Goal: Information Seeking & Learning: Learn about a topic

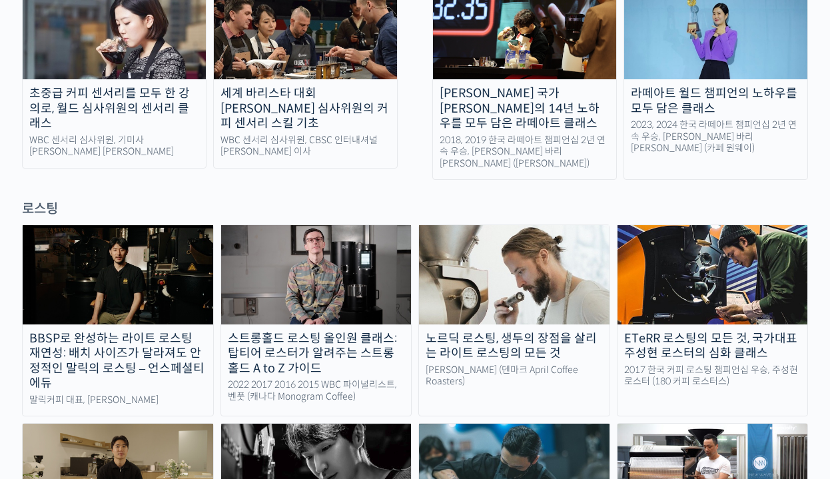
scroll to position [853, 0]
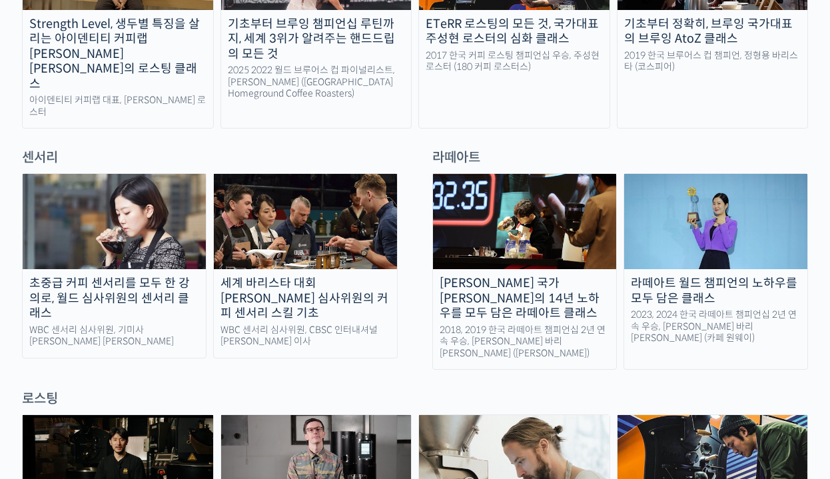
click at [182, 223] on img at bounding box center [114, 221] width 183 height 95
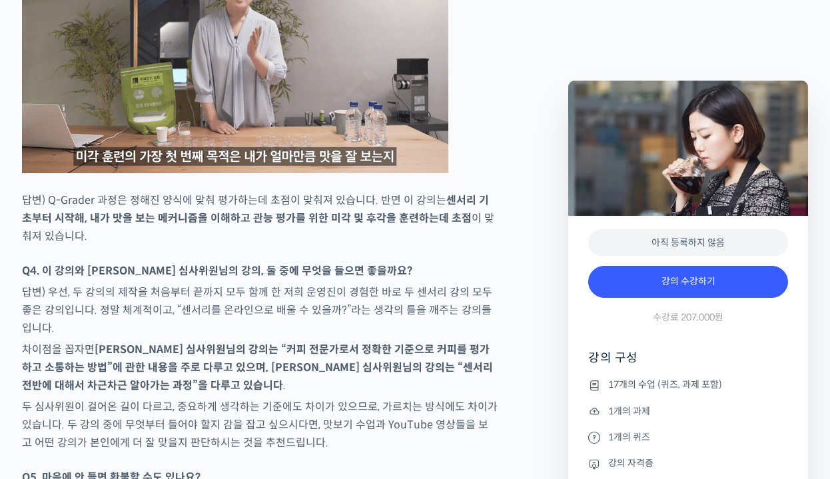
scroll to position [7387, 0]
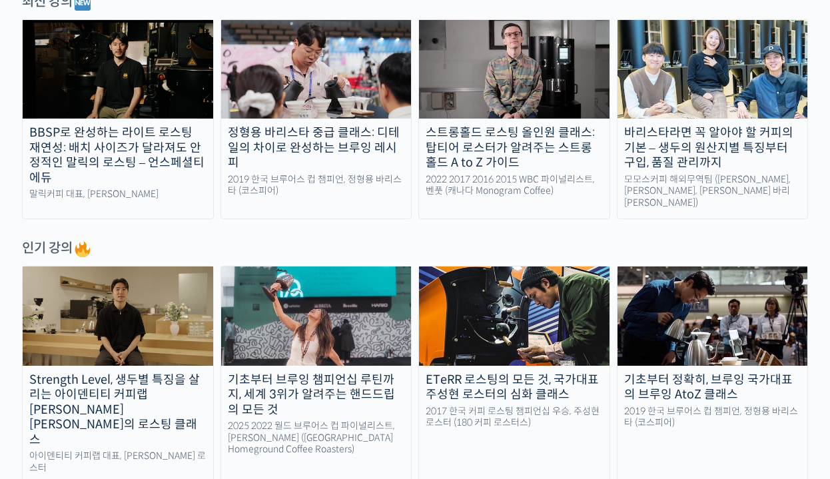
scroll to position [439, 0]
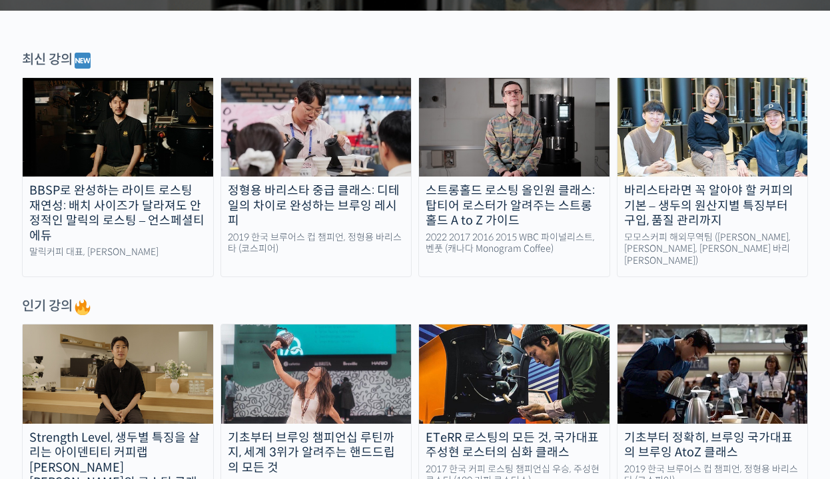
click at [491, 204] on div "스트롱홀드 로스팅 올인원 클래스: 탑티어 로스터가 알려주는 스트롱홀드 A to Z 가이드" at bounding box center [514, 205] width 190 height 45
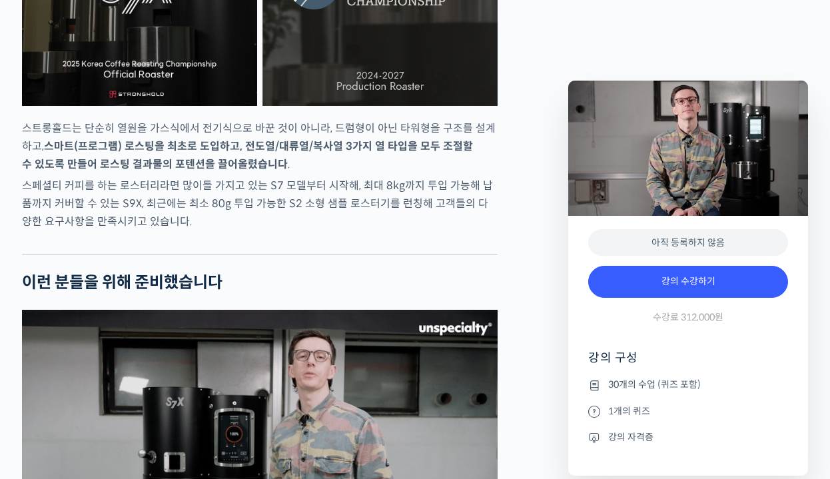
scroll to position [2857, 0]
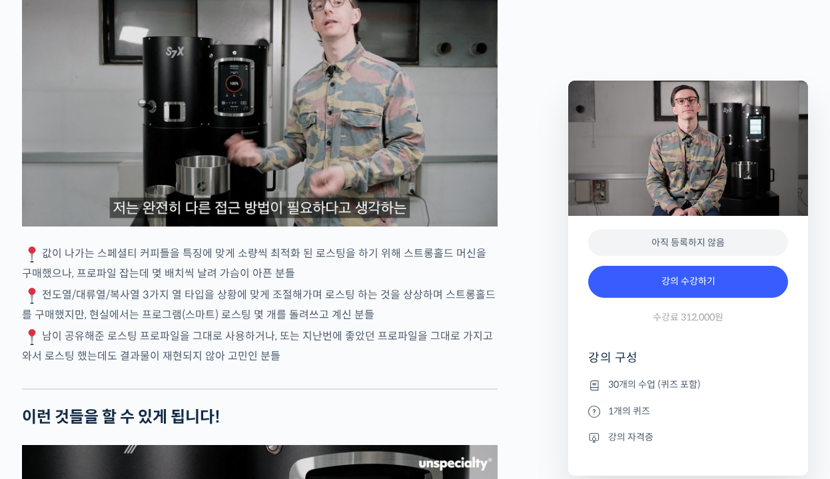
click at [166, 186] on img at bounding box center [260, 92] width 476 height 267
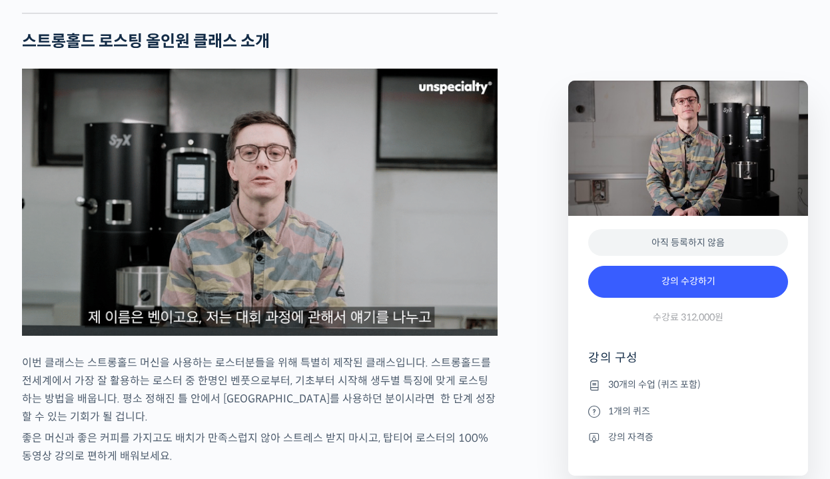
scroll to position [1284, 0]
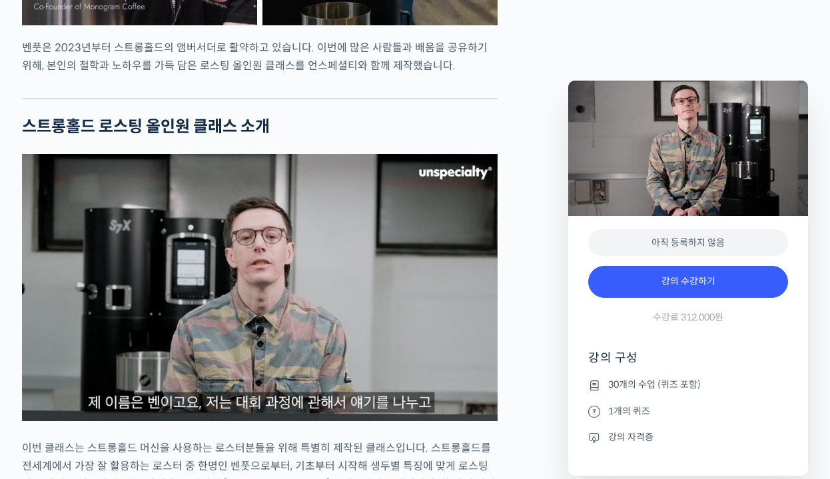
click at [161, 272] on img at bounding box center [260, 287] width 476 height 267
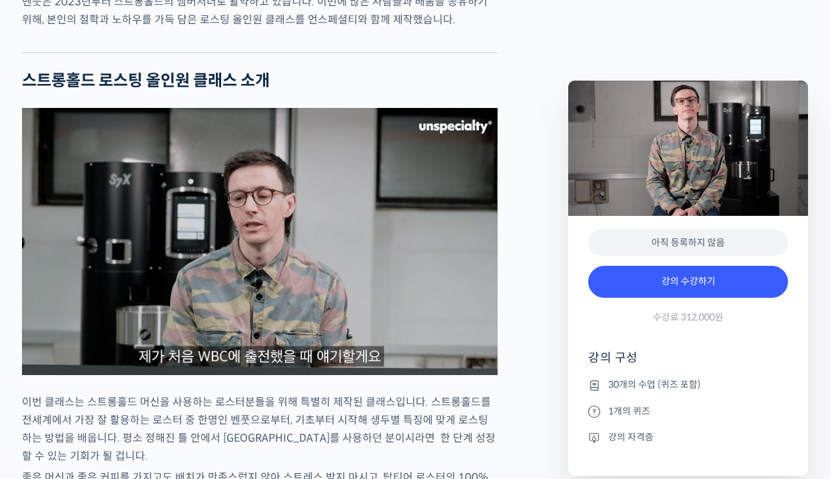
scroll to position [1368, 0]
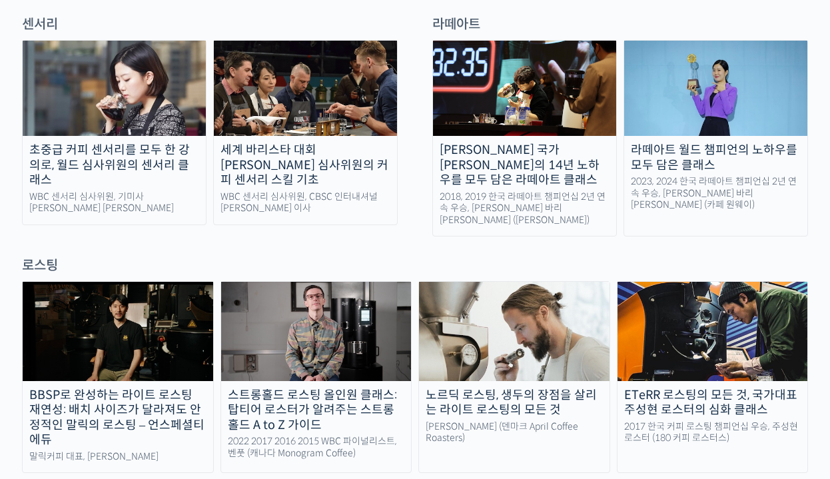
scroll to position [988, 0]
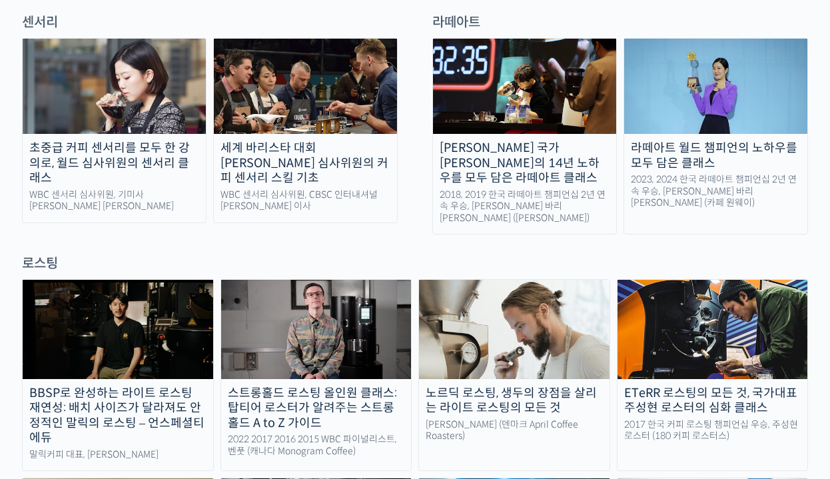
click at [482, 309] on img at bounding box center [514, 329] width 190 height 99
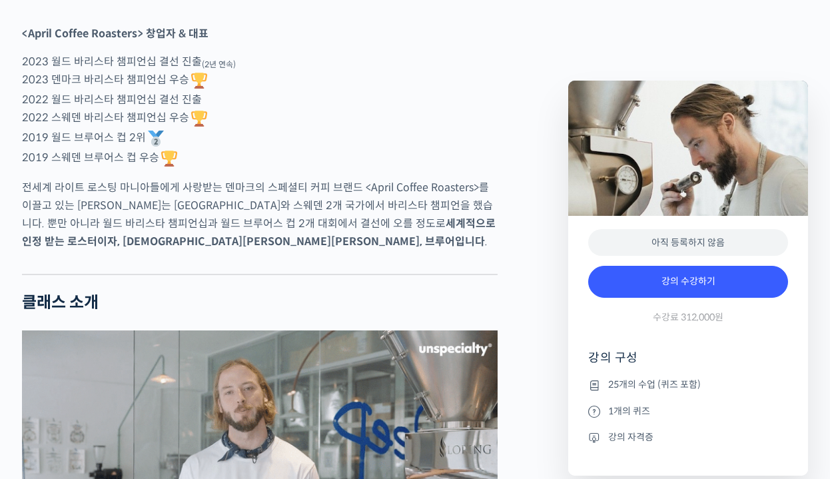
scroll to position [1170, 0]
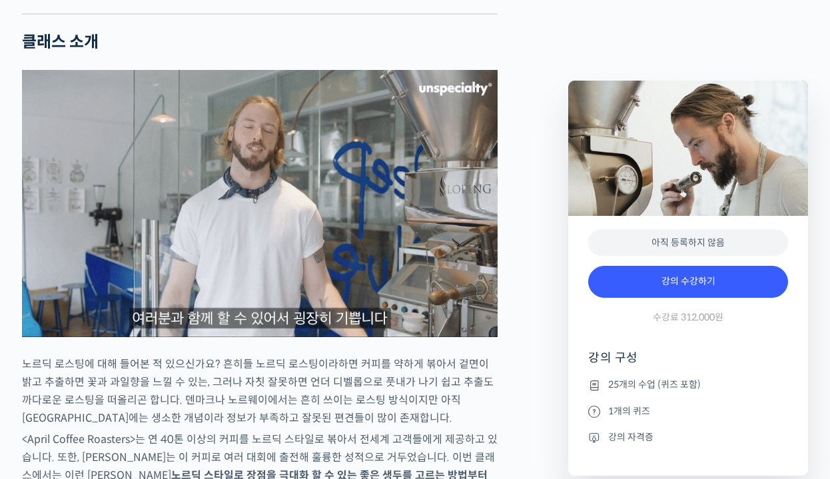
click at [314, 226] on img at bounding box center [260, 203] width 476 height 267
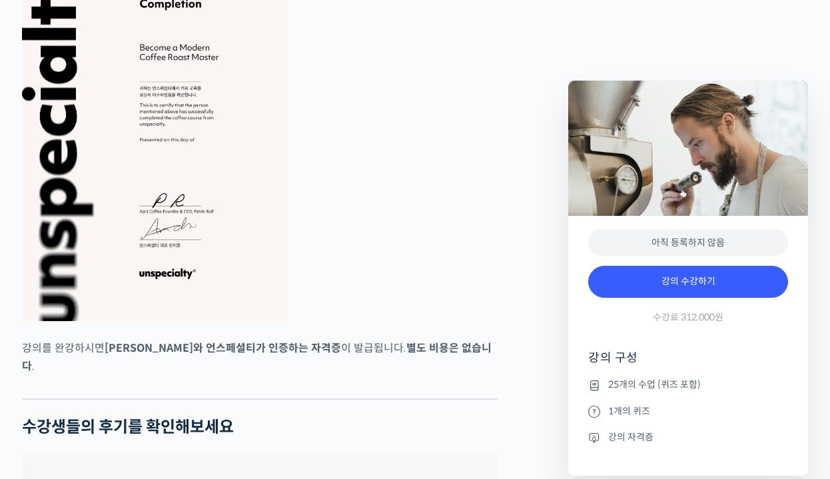
scroll to position [4916, 0]
